Goal: Task Accomplishment & Management: Manage account settings

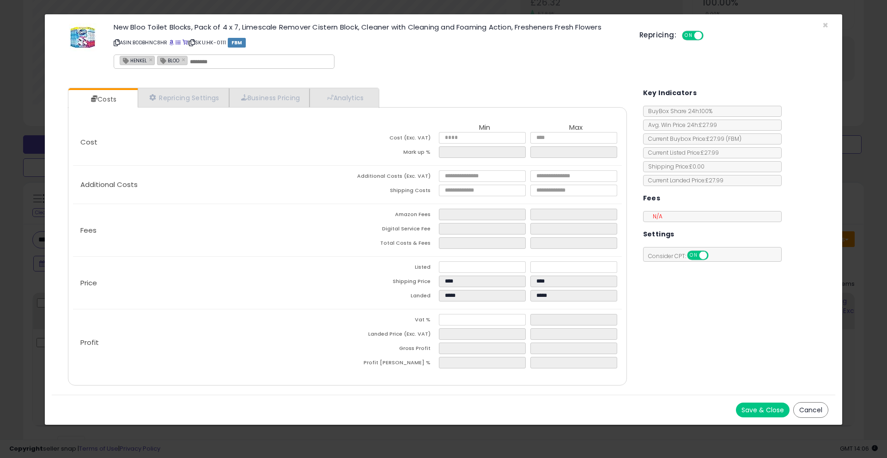
scroll to position [189, 487]
click at [824, 24] on span "×" at bounding box center [825, 24] width 6 height 13
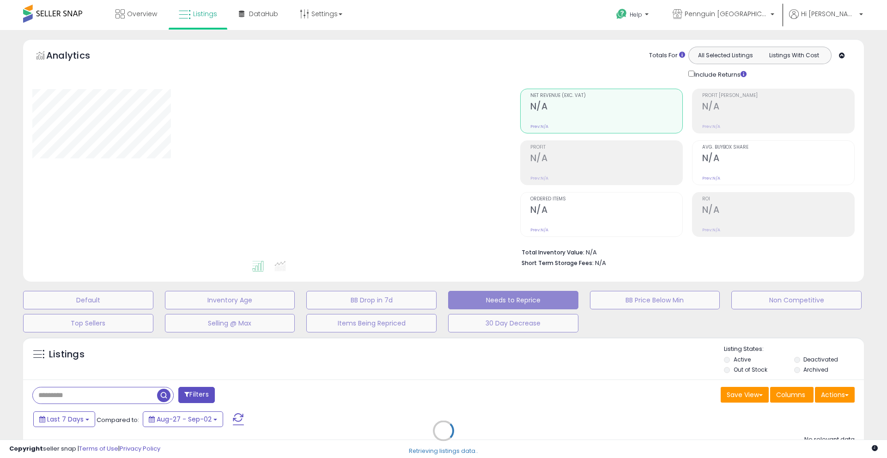
scroll to position [108, 0]
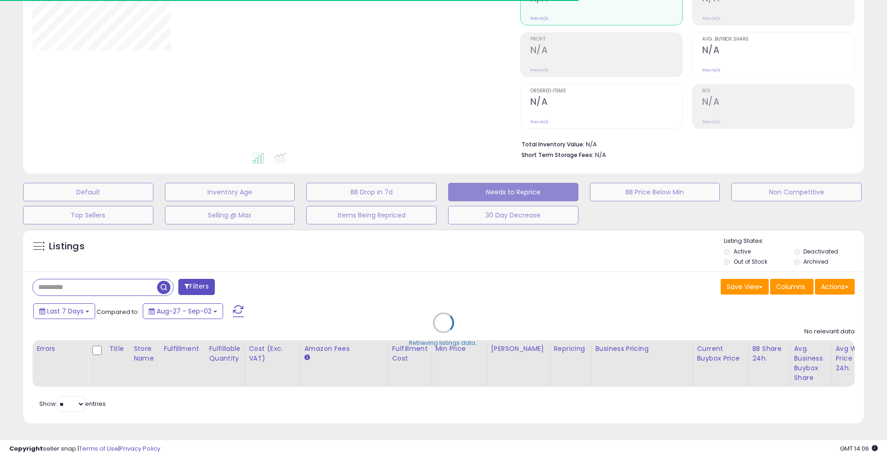
select select "**"
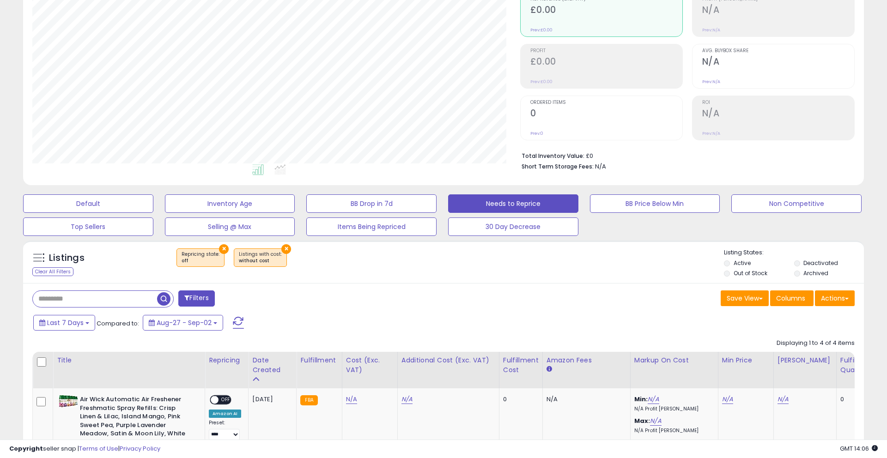
scroll to position [96, 0]
click at [127, 298] on input "text" at bounding box center [95, 300] width 124 height 16
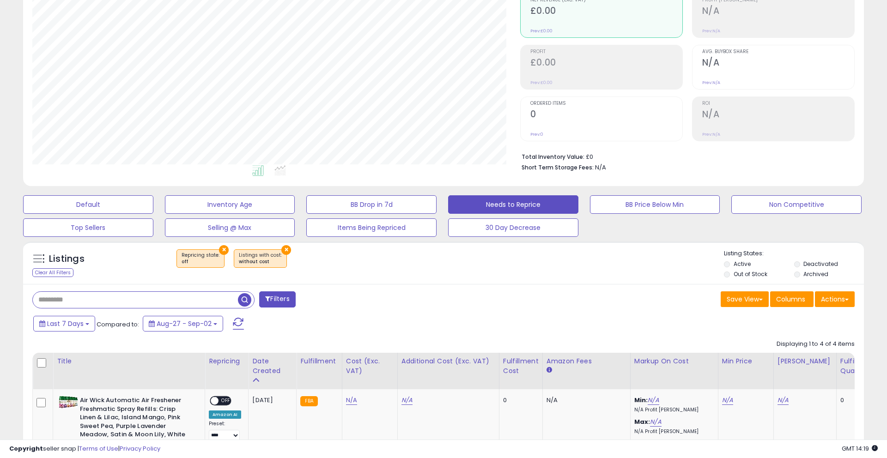
click at [127, 298] on input "text" at bounding box center [135, 300] width 205 height 16
paste input "**********"
type input "**********"
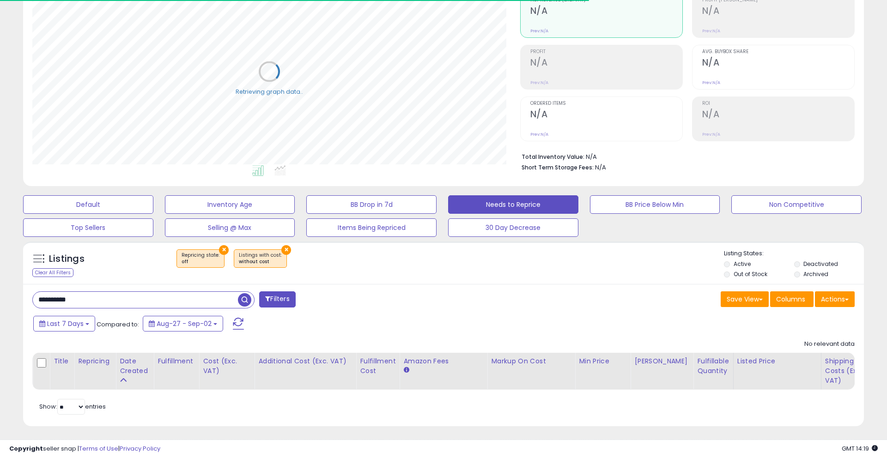
click at [220, 250] on button "×" at bounding box center [224, 250] width 10 height 10
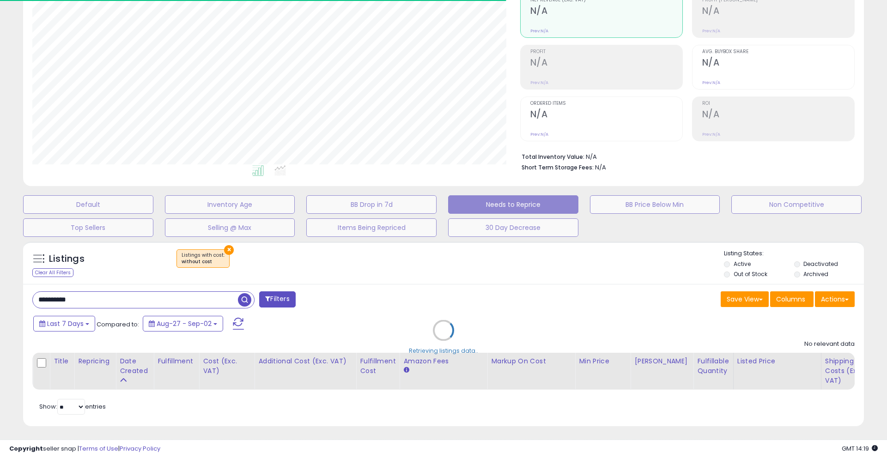
scroll to position [189, 487]
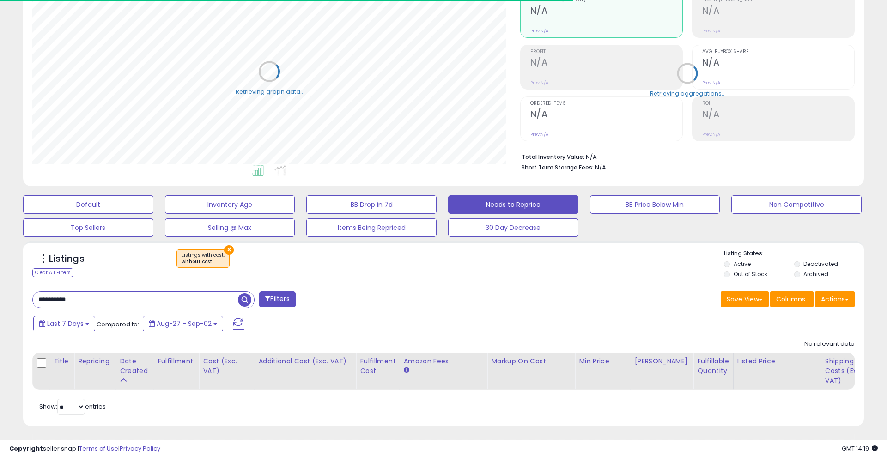
click at [226, 249] on button "×" at bounding box center [229, 250] width 10 height 10
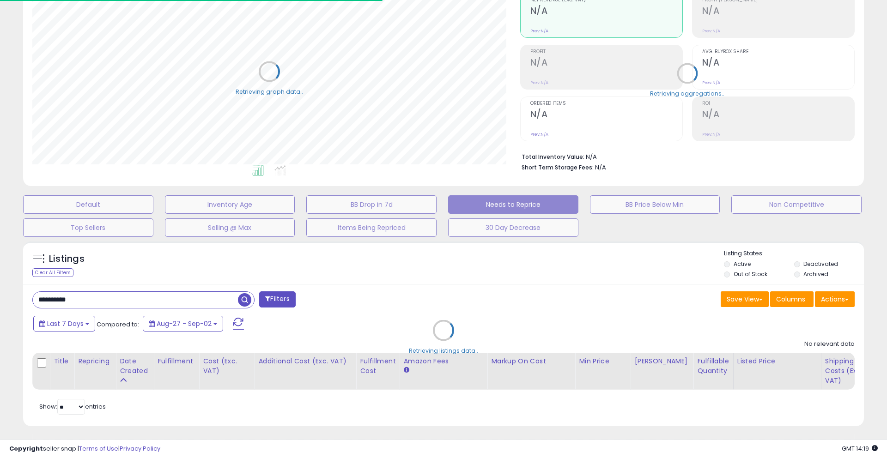
click at [226, 249] on div "Retrieving listings data.." at bounding box center [443, 337] width 855 height 201
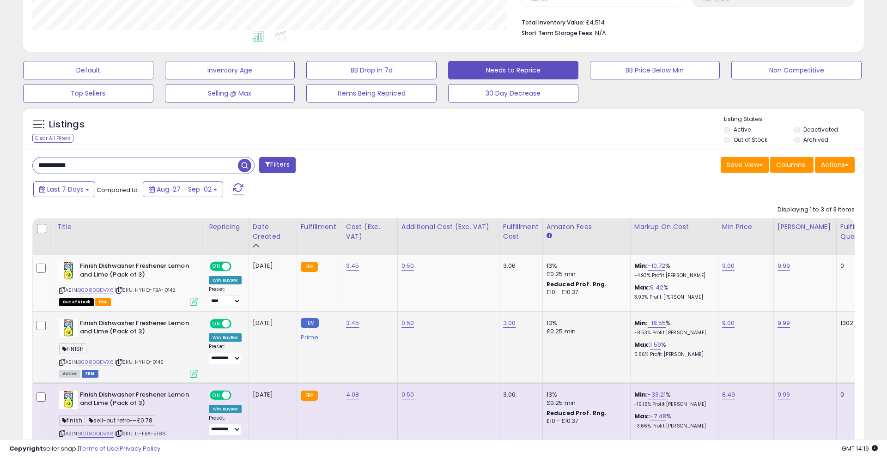
click at [193, 371] on icon at bounding box center [194, 374] width 8 height 8
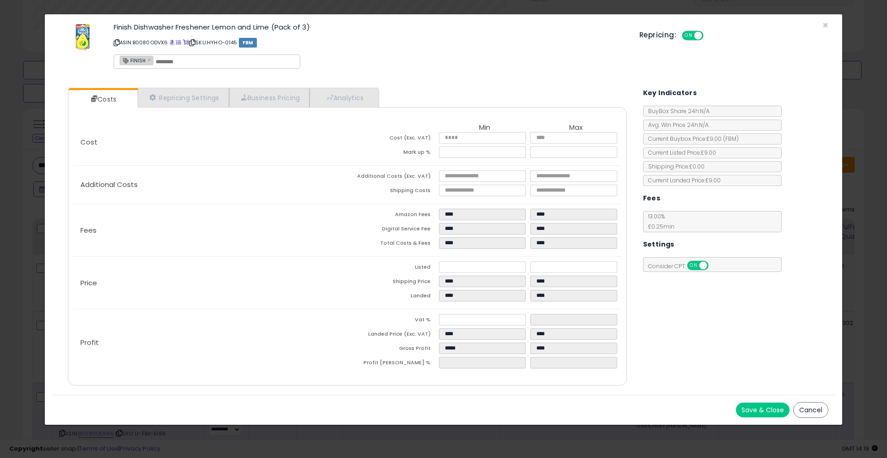
click at [808, 407] on button "Cancel" at bounding box center [810, 410] width 35 height 16
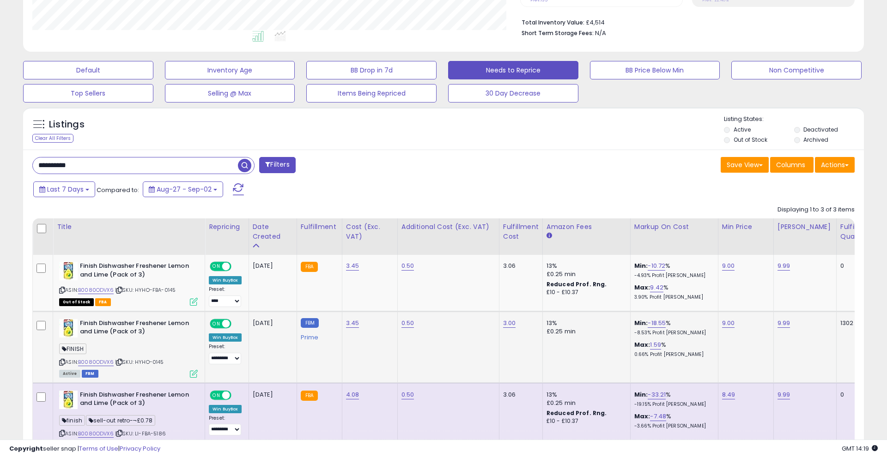
scroll to position [298, 0]
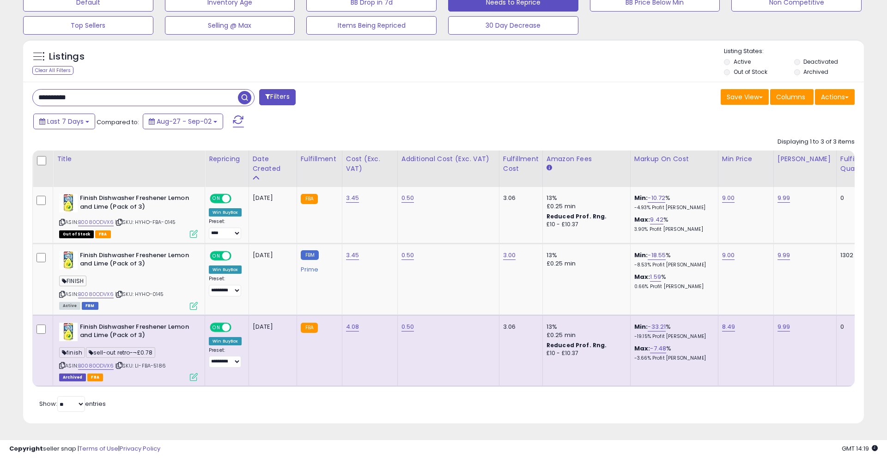
click at [193, 378] on icon at bounding box center [194, 377] width 8 height 8
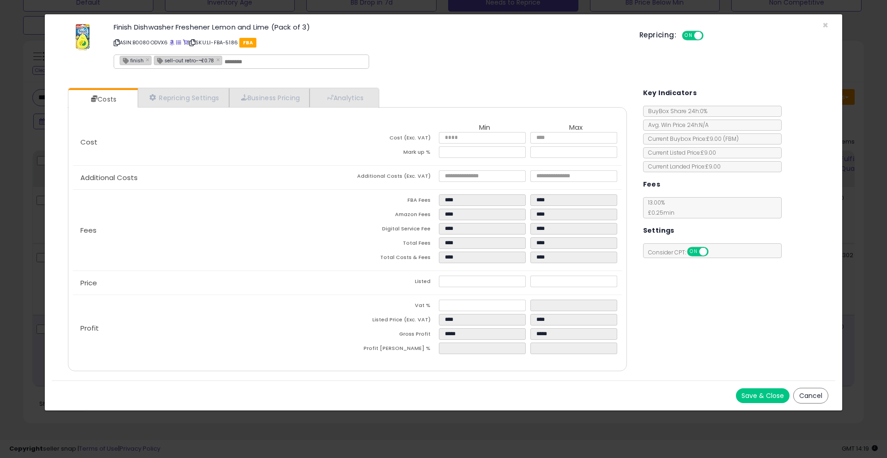
click at [823, 398] on button "Cancel" at bounding box center [810, 396] width 35 height 16
